Goal: Transaction & Acquisition: Purchase product/service

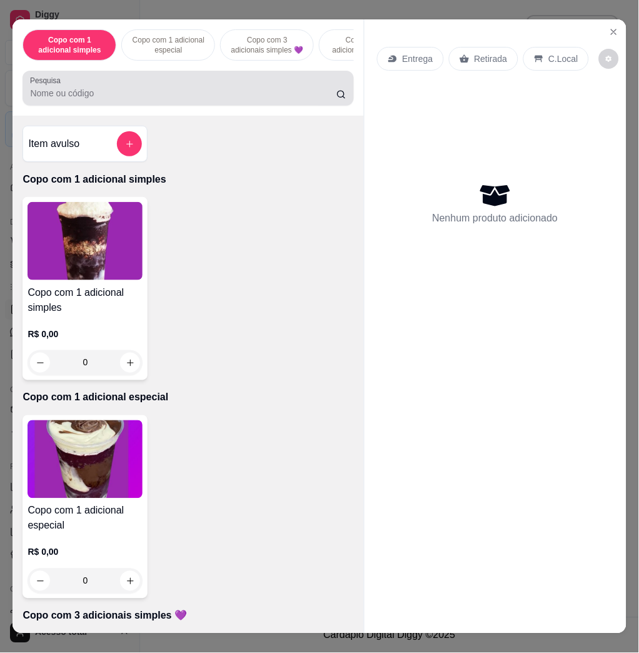
click at [281, 99] on input "Pesquisa" at bounding box center [183, 93] width 306 height 13
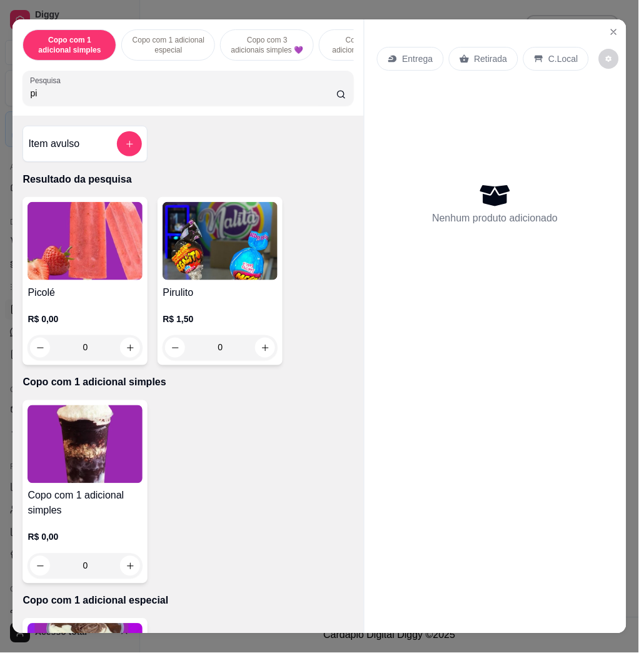
type input "pi"
click at [74, 256] on img at bounding box center [85, 241] width 115 height 78
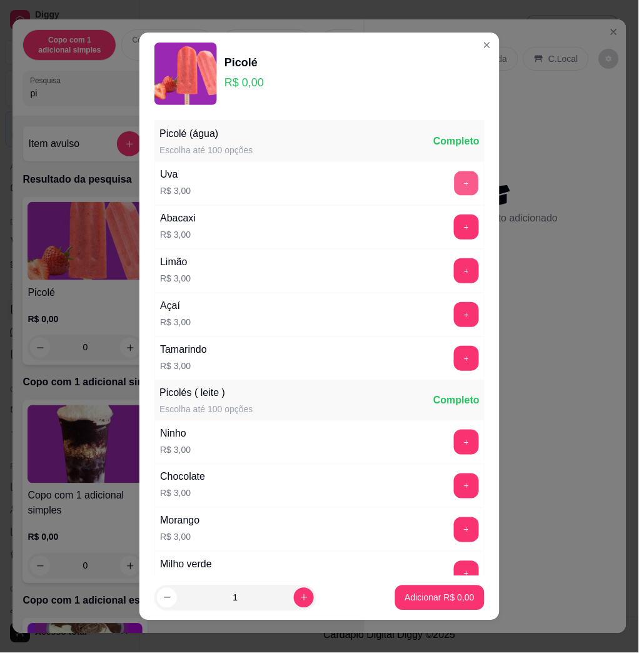
click at [454, 186] on button "+" at bounding box center [466, 183] width 24 height 24
click at [454, 175] on button "+" at bounding box center [466, 183] width 24 height 24
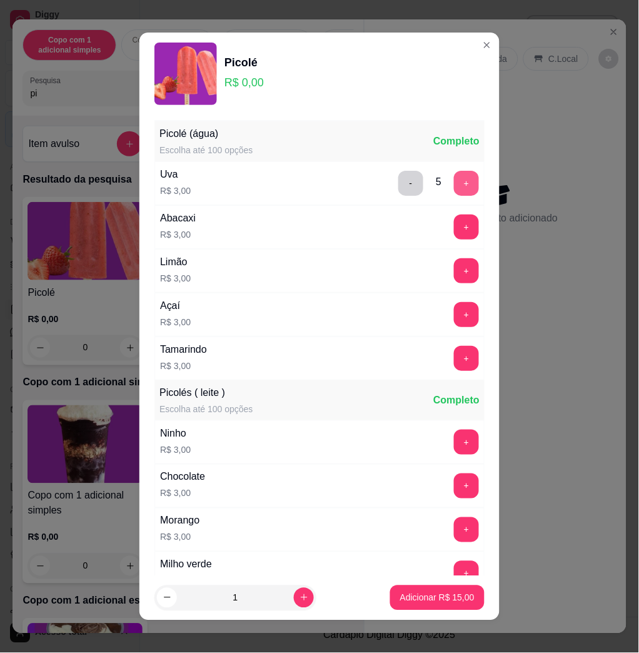
click at [454, 175] on button "+" at bounding box center [466, 183] width 25 height 25
click at [454, 175] on button "+" at bounding box center [466, 183] width 24 height 24
click at [454, 175] on button "+" at bounding box center [466, 183] width 25 height 25
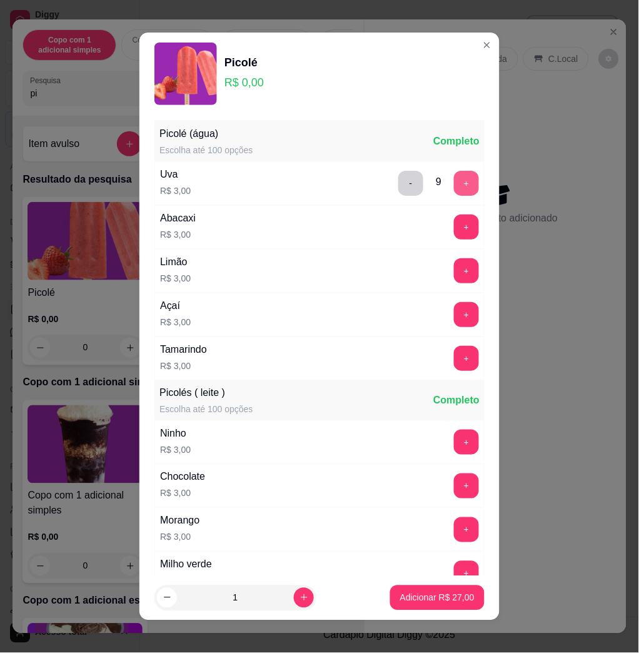
click at [454, 175] on button "+" at bounding box center [466, 183] width 25 height 25
click at [454, 175] on button "+" at bounding box center [466, 183] width 24 height 24
click at [454, 188] on button "+" at bounding box center [466, 183] width 25 height 25
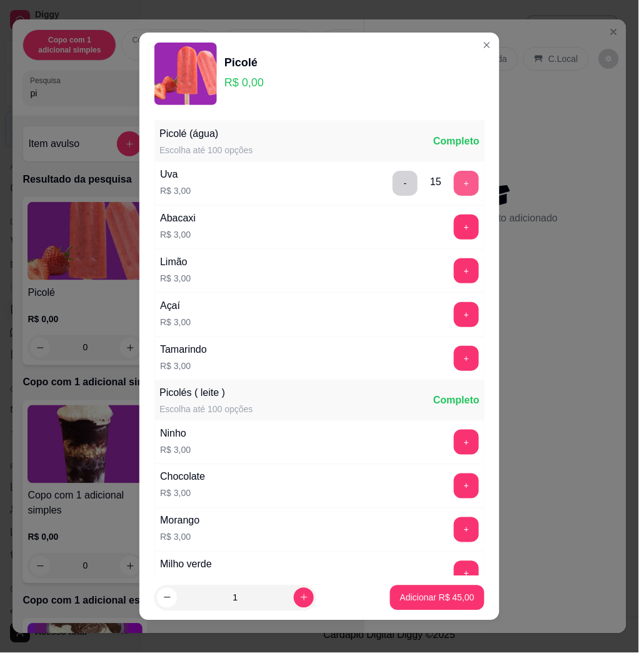
click at [454, 188] on button "+" at bounding box center [466, 183] width 25 height 25
click at [454, 188] on button "+" at bounding box center [466, 183] width 24 height 24
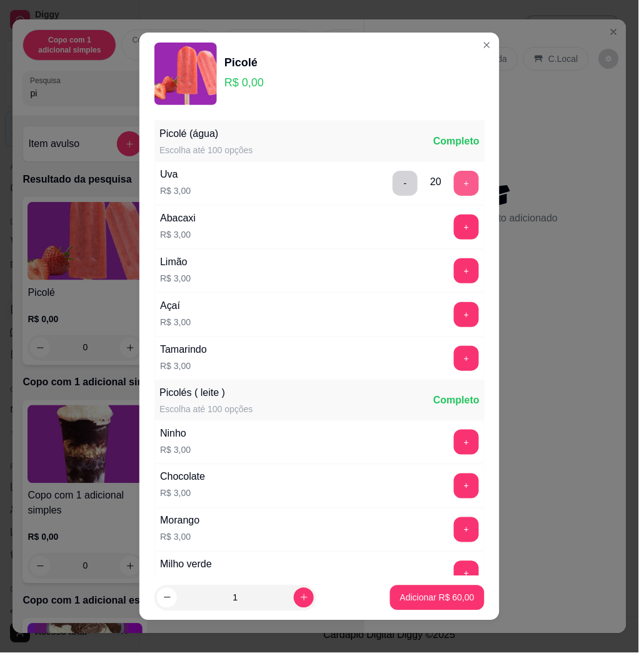
click at [454, 184] on button "+" at bounding box center [466, 183] width 25 height 25
click at [454, 184] on button "+" at bounding box center [466, 183] width 24 height 24
click at [454, 184] on button "+" at bounding box center [466, 183] width 25 height 25
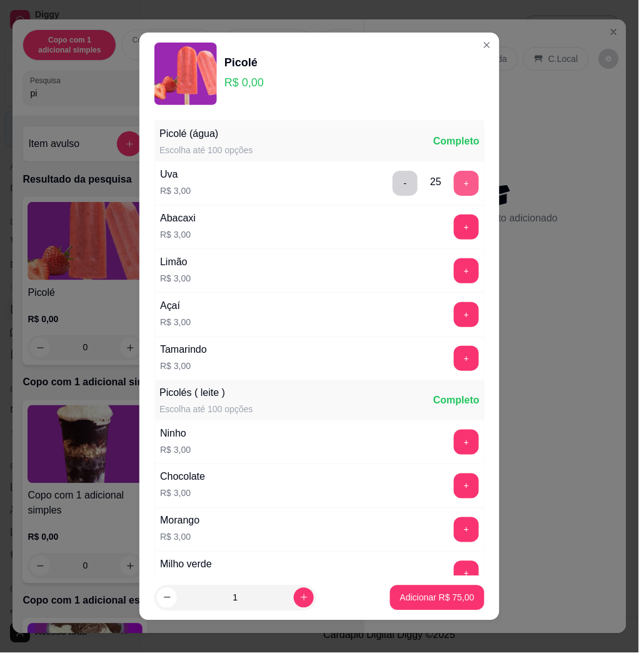
click at [454, 184] on button "+" at bounding box center [466, 183] width 25 height 25
click at [426, 601] on p "Adicionar R$ 78,00" at bounding box center [437, 597] width 74 height 13
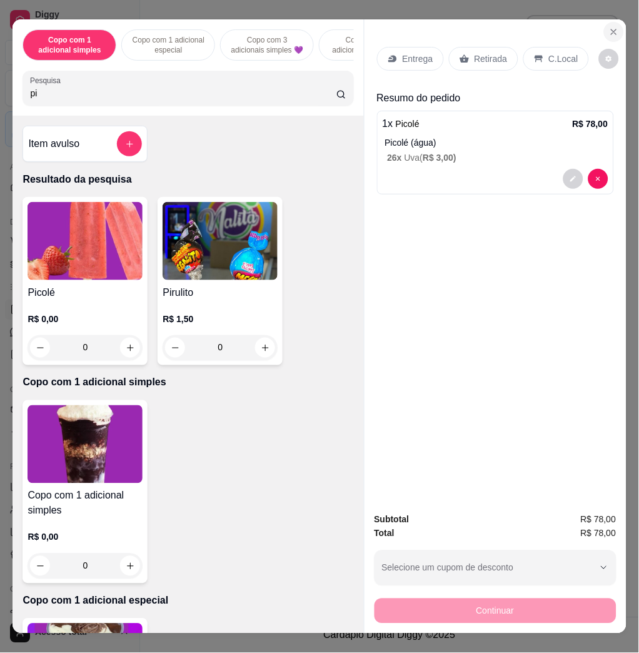
click at [611, 29] on icon "Close" at bounding box center [613, 31] width 5 height 5
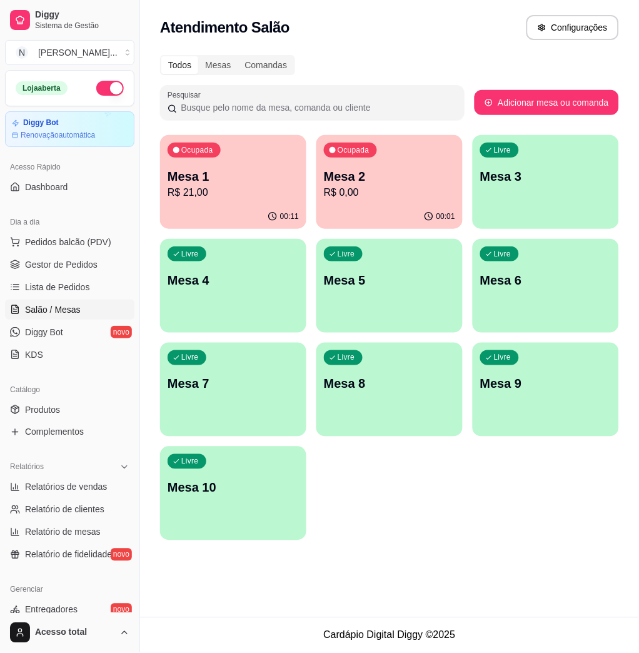
click at [331, 204] on div "00:01" at bounding box center [389, 216] width 146 height 24
click at [174, 179] on p "Mesa 1" at bounding box center [233, 177] width 131 height 18
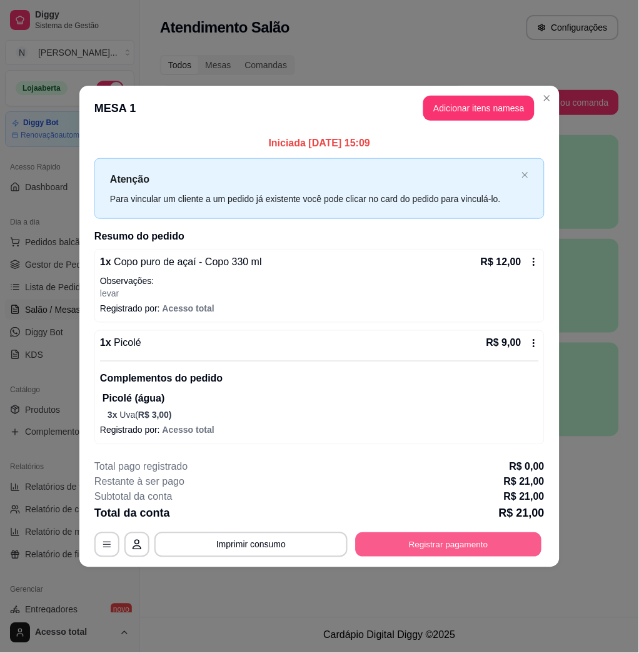
click at [419, 546] on button "Registrar pagamento" at bounding box center [449, 545] width 186 height 24
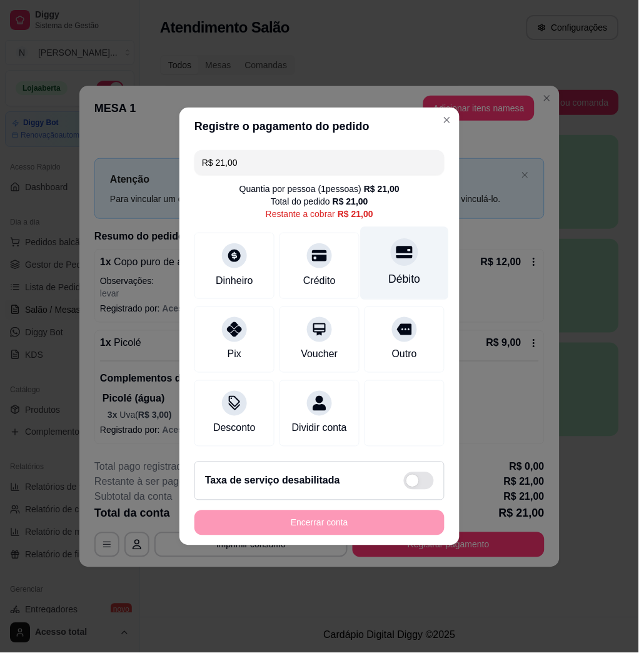
click at [389, 273] on div "Débito" at bounding box center [405, 279] width 32 height 16
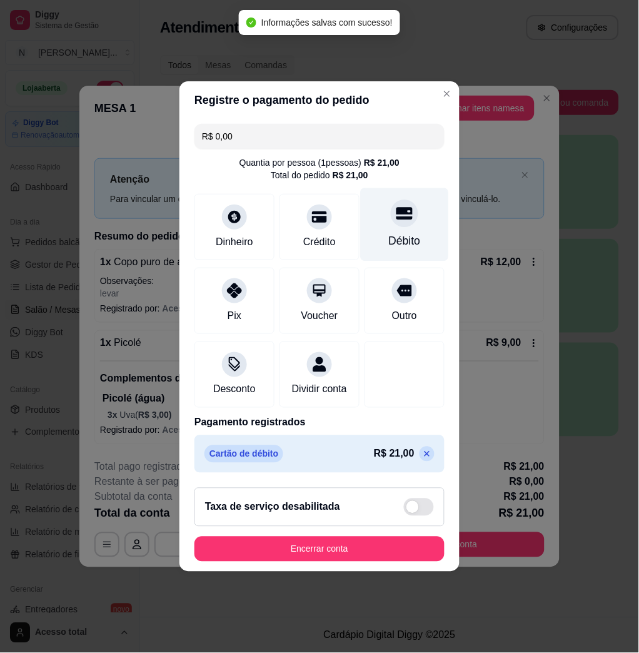
type input "R$ 0,00"
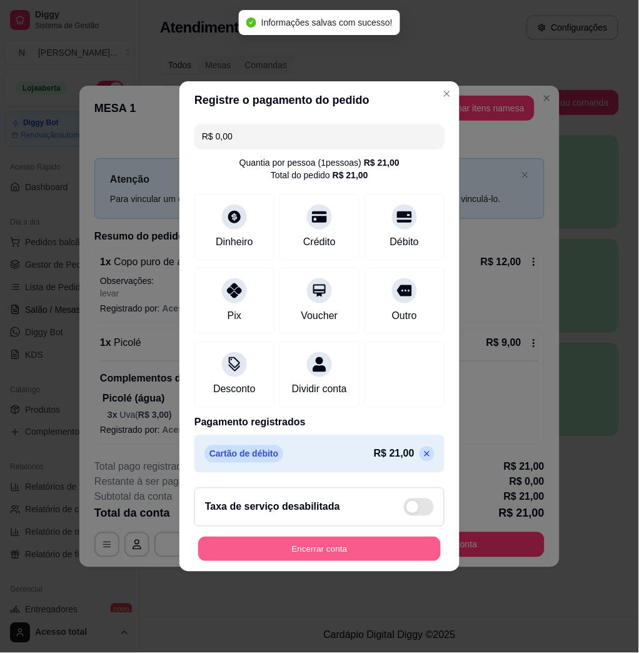
click at [252, 553] on button "Encerrar conta" at bounding box center [319, 549] width 243 height 24
